Goal: Task Accomplishment & Management: Manage account settings

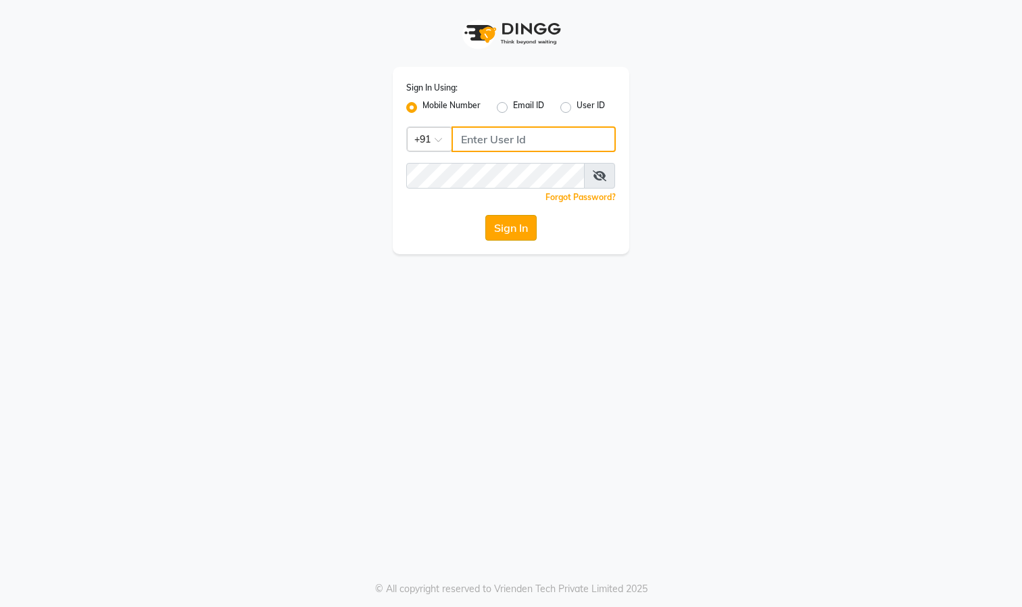
type input "9324525471"
click at [503, 229] on button "Sign In" at bounding box center [510, 228] width 51 height 26
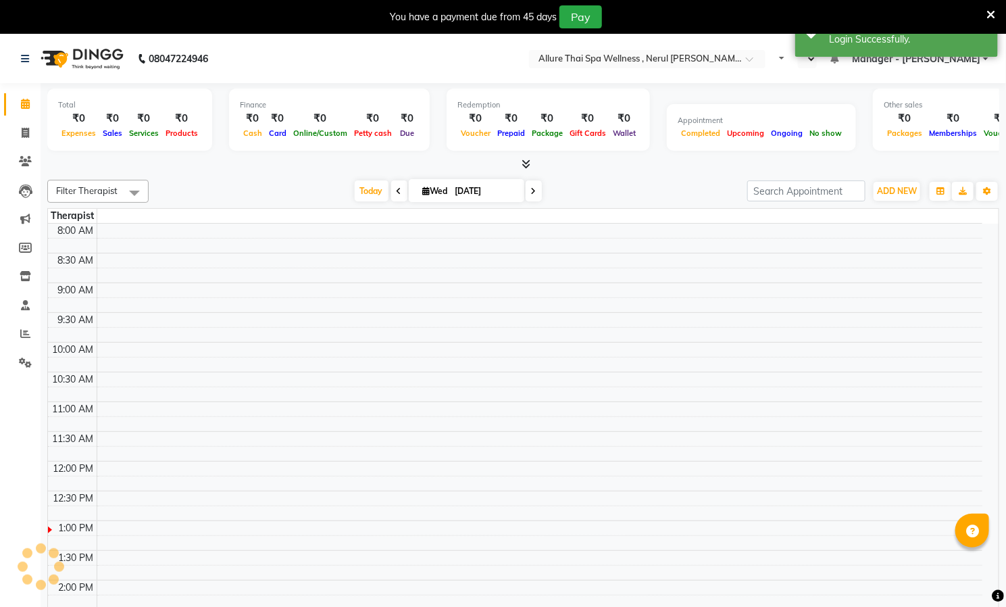
select select "en"
